Goal: Check status: Check status

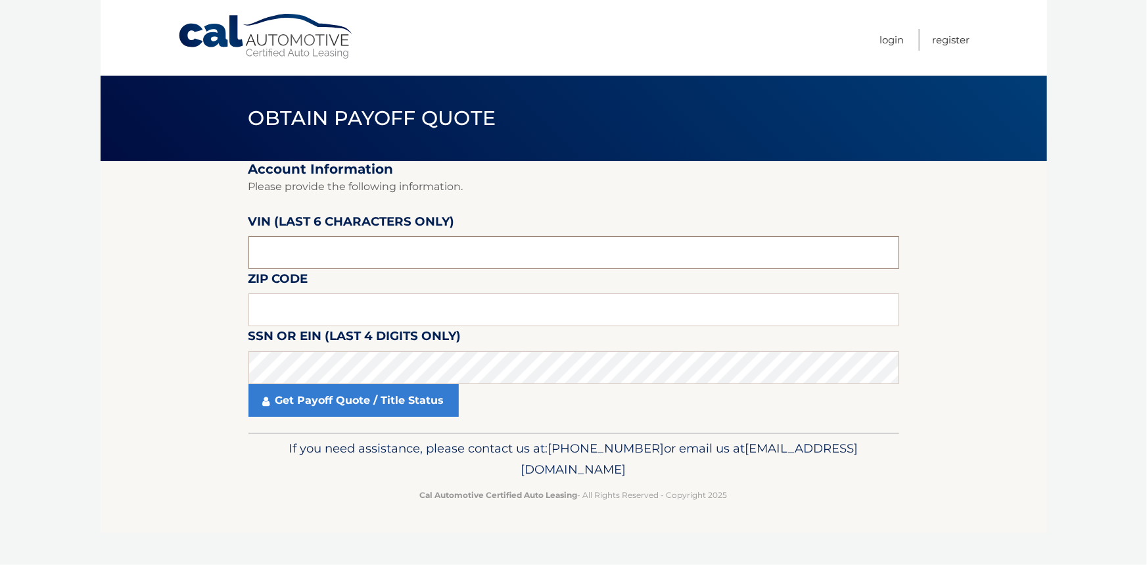
click at [343, 252] on input "text" at bounding box center [574, 252] width 651 height 33
type input "557515"
type input "10306"
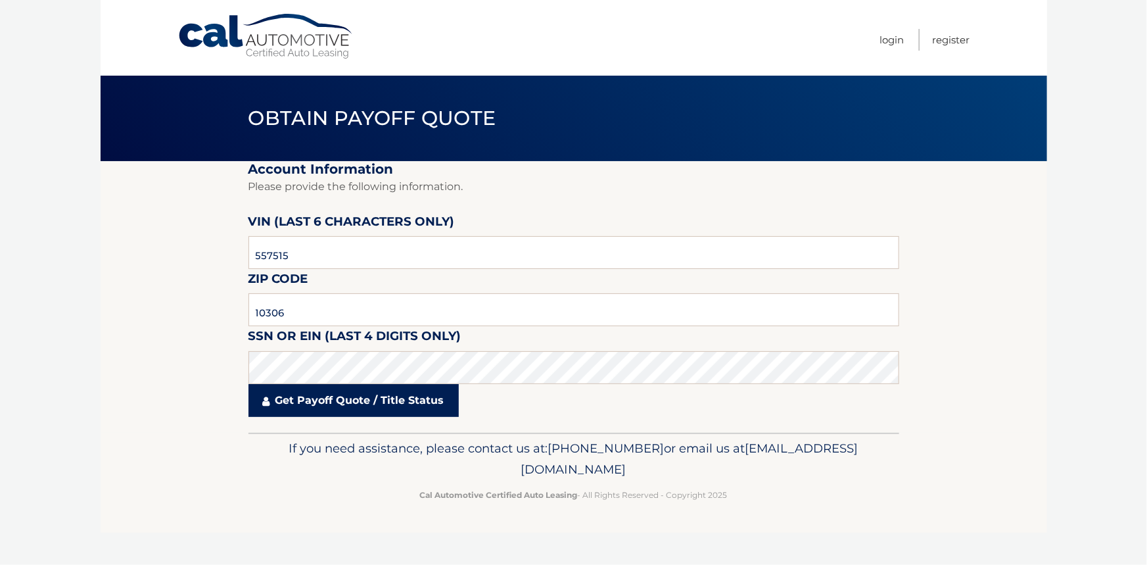
click at [326, 400] on link "Get Payoff Quote / Title Status" at bounding box center [354, 400] width 210 height 33
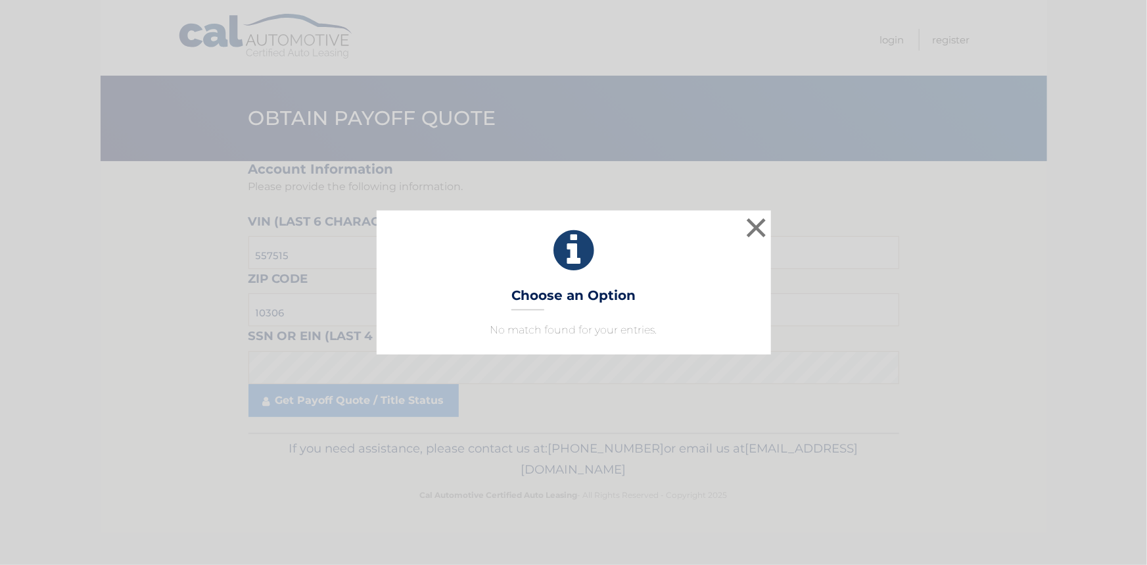
click at [312, 254] on div "× Choose an Option No match found for your entries. This is what you see on sec…" at bounding box center [573, 281] width 1137 height 143
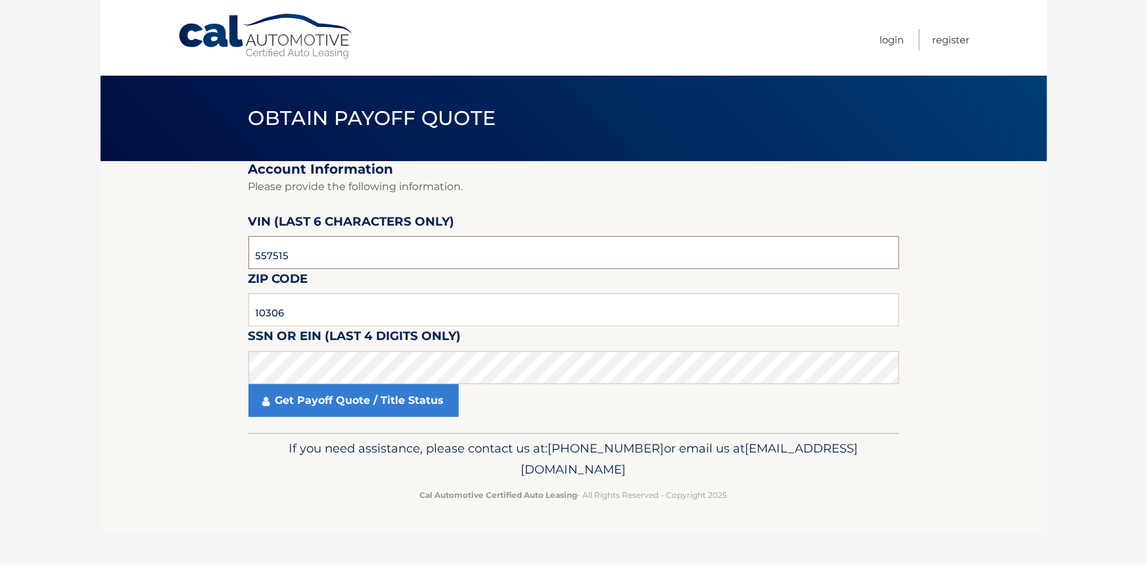
click at [342, 255] on input "557515" at bounding box center [574, 252] width 651 height 33
type input "557515"
type input "10306"
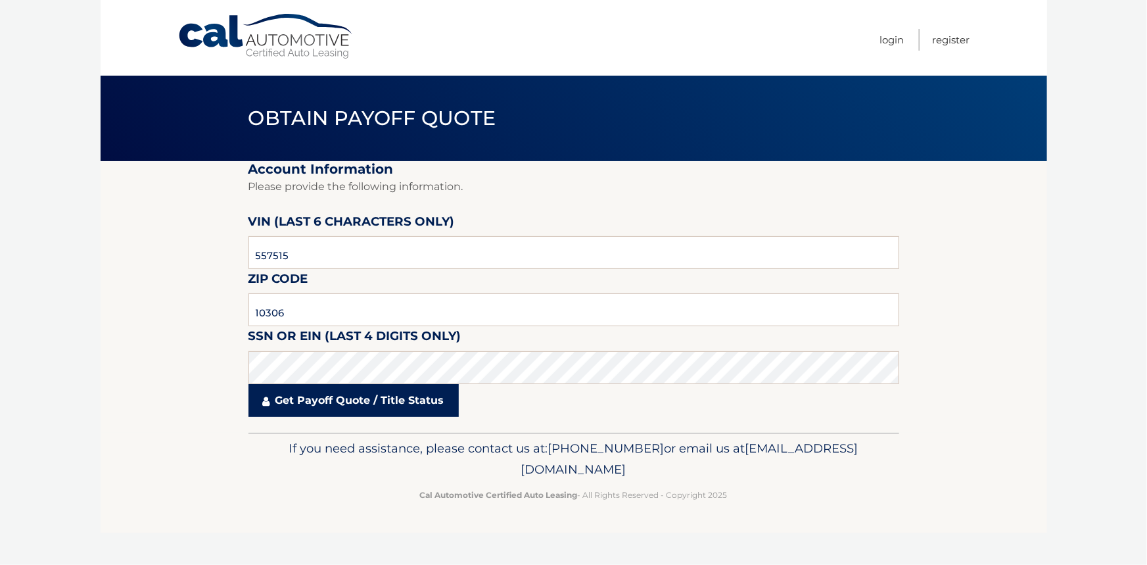
click at [295, 402] on link "Get Payoff Quote / Title Status" at bounding box center [354, 400] width 210 height 33
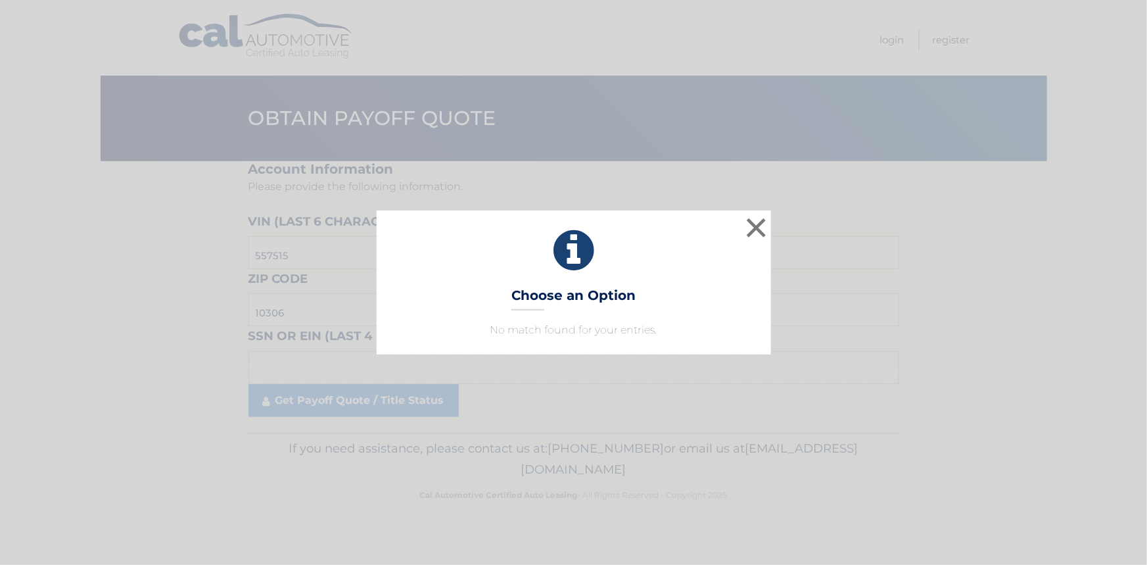
click at [562, 325] on p "No match found for your entries." at bounding box center [574, 330] width 362 height 16
click at [763, 221] on button "×" at bounding box center [757, 227] width 26 height 26
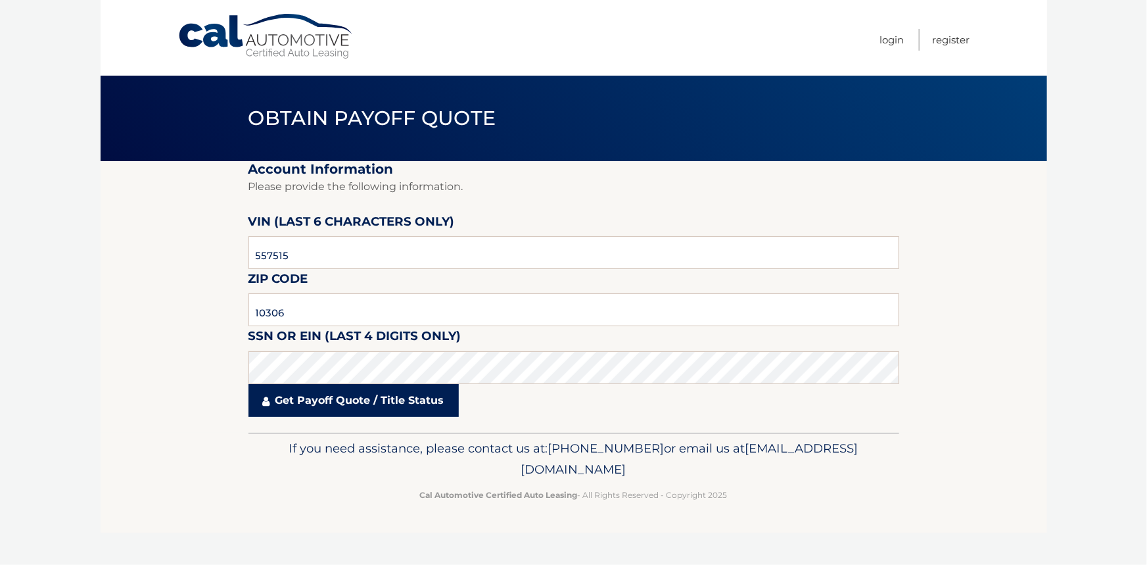
click at [308, 402] on link "Get Payoff Quote / Title Status" at bounding box center [354, 400] width 210 height 33
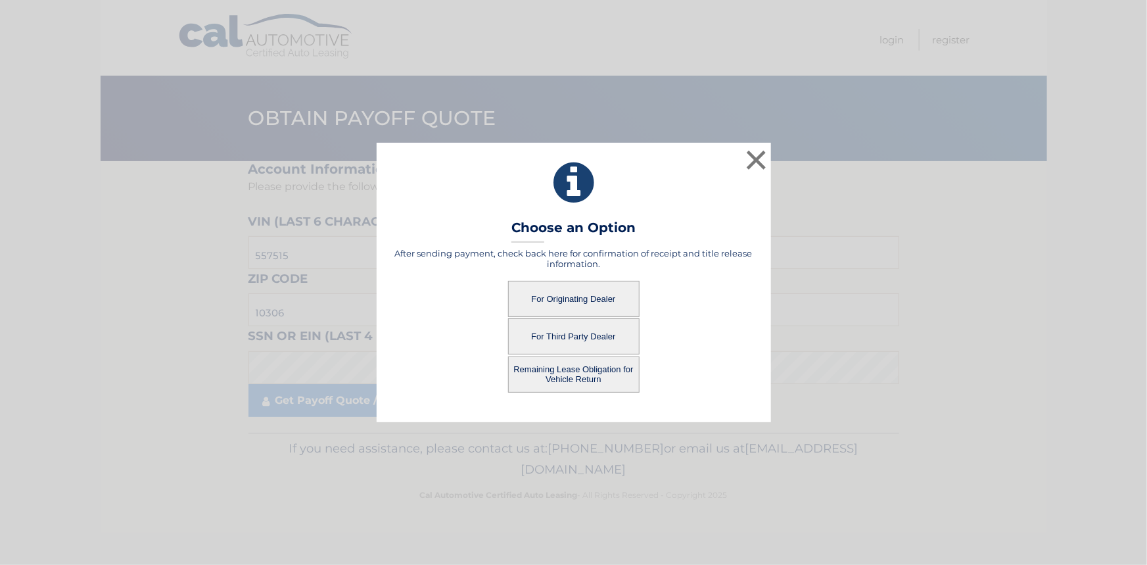
click at [578, 298] on button "For Originating Dealer" at bounding box center [574, 299] width 132 height 36
click at [585, 306] on button "For Originating Dealer" at bounding box center [574, 299] width 132 height 36
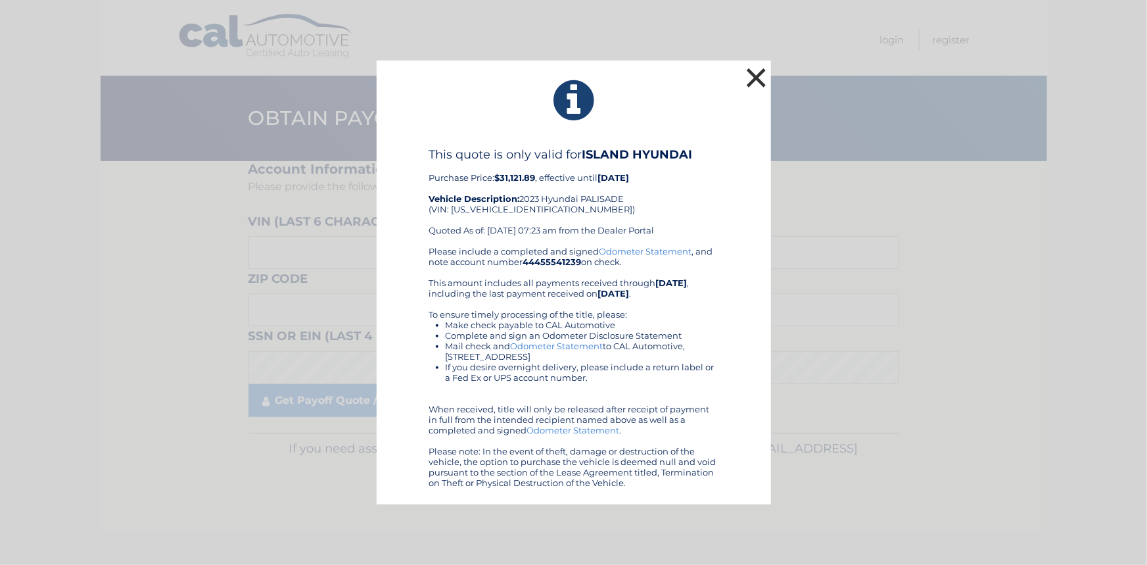
click at [755, 78] on button "×" at bounding box center [757, 77] width 26 height 26
